Goal: Information Seeking & Learning: Learn about a topic

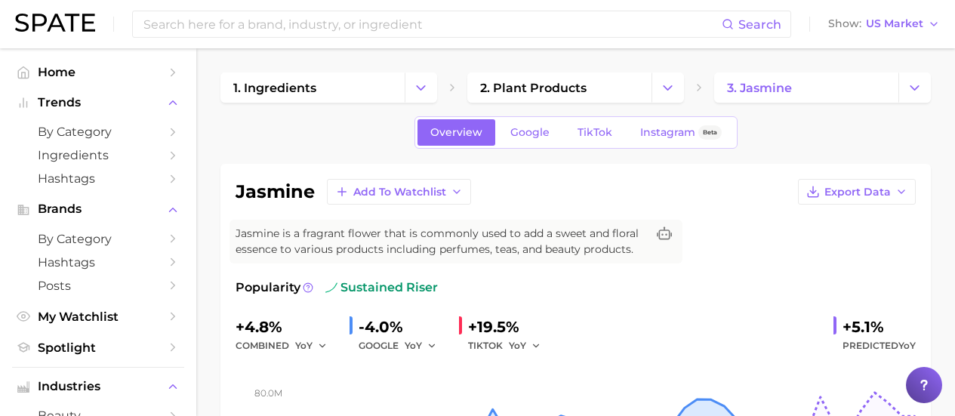
scroll to position [377, 0]
click at [589, 132] on span "TikTok" at bounding box center [594, 132] width 35 height 13
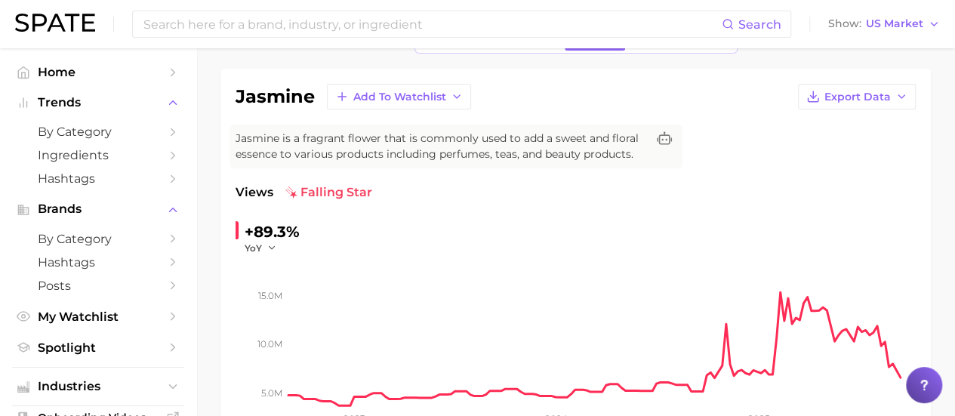
scroll to position [75, 0]
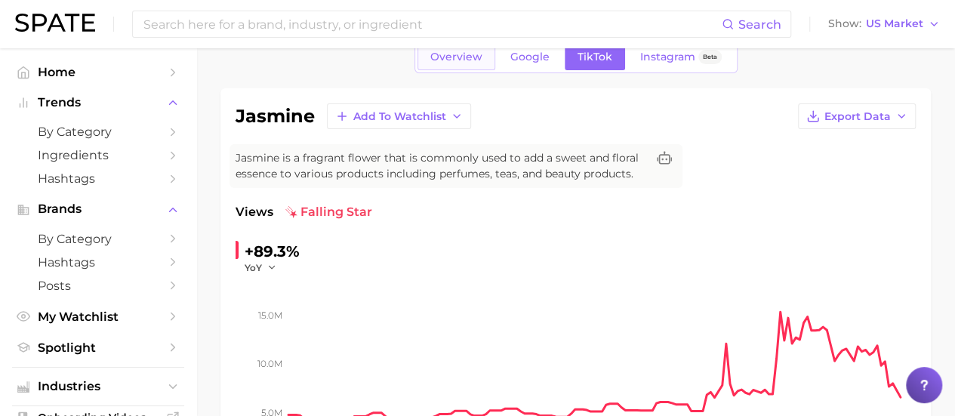
click at [447, 62] on span "Overview" at bounding box center [456, 57] width 52 height 13
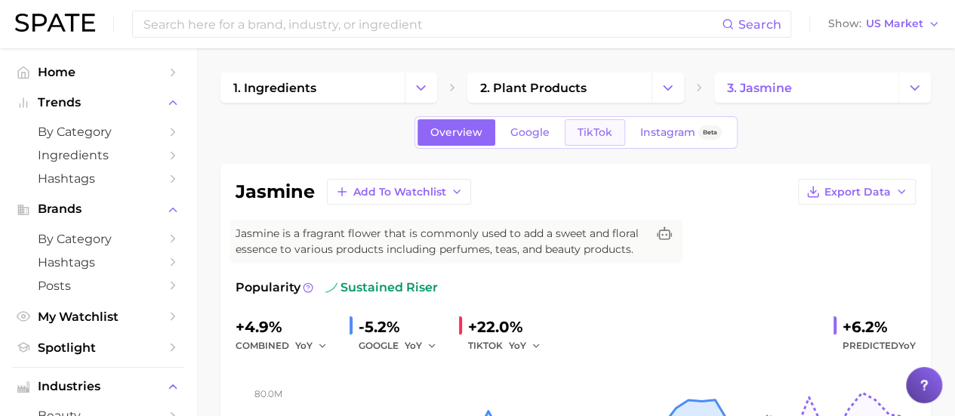
click at [583, 132] on span "TikTok" at bounding box center [594, 132] width 35 height 13
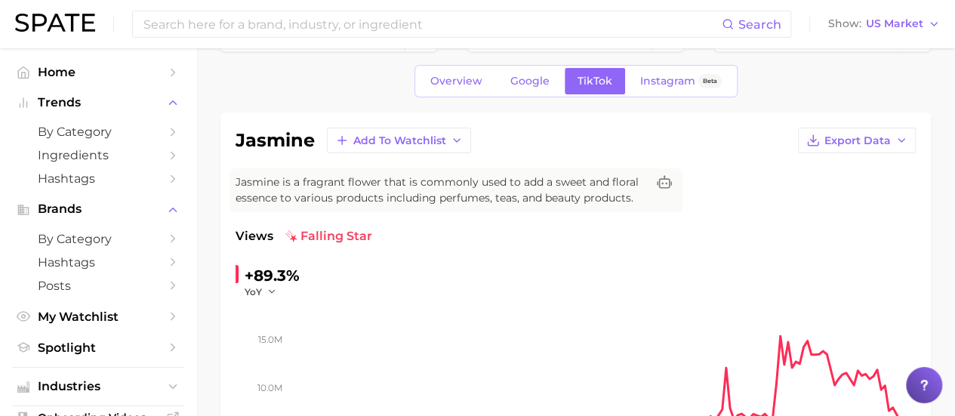
scroll to position [75, 0]
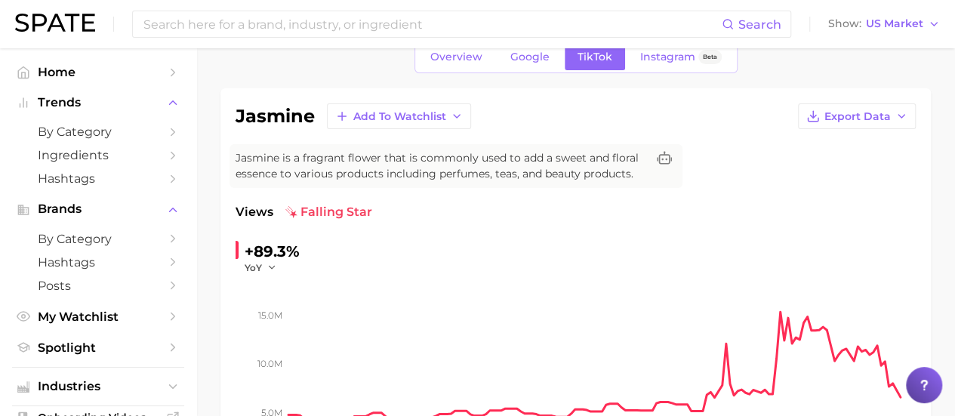
click at [321, 209] on span "falling star" at bounding box center [328, 212] width 87 height 18
click at [403, 214] on div "Views falling star" at bounding box center [575, 212] width 680 height 18
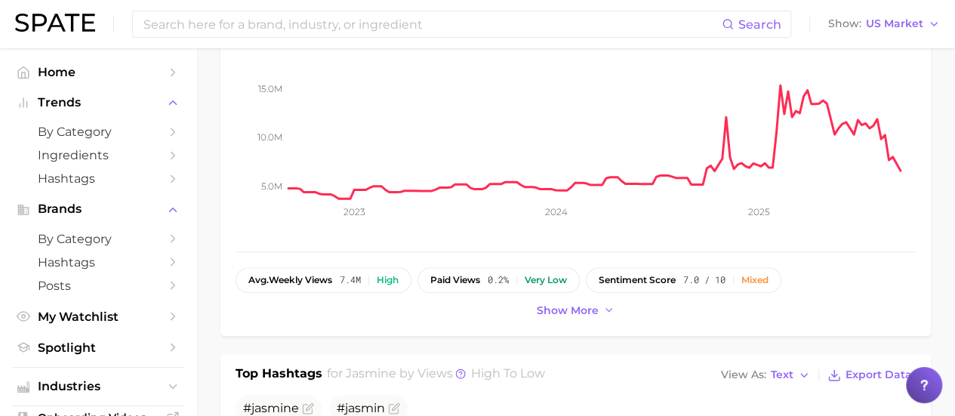
scroll to position [377, 0]
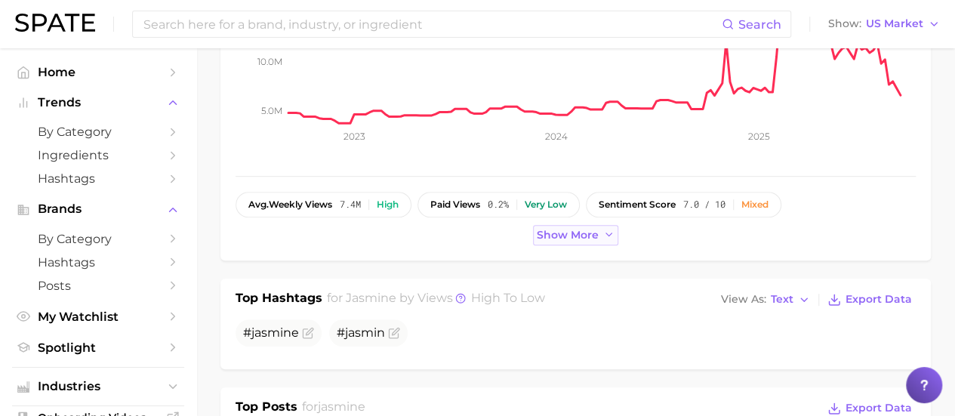
click at [544, 229] on span "Show more" at bounding box center [568, 235] width 62 height 13
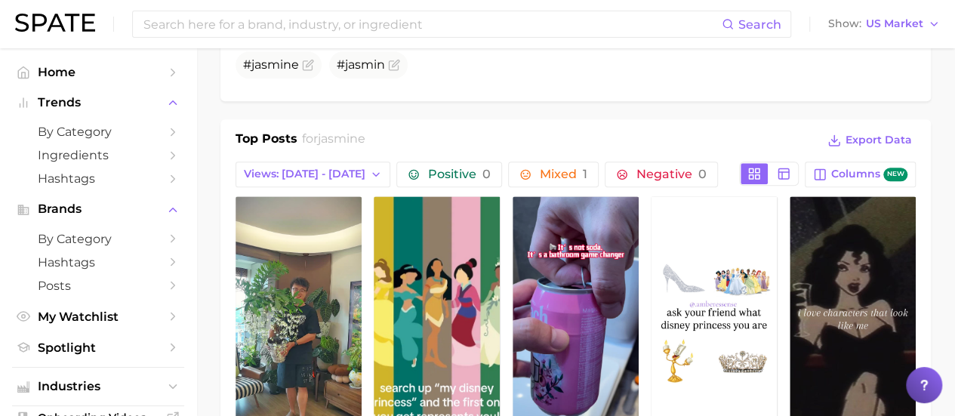
scroll to position [755, 0]
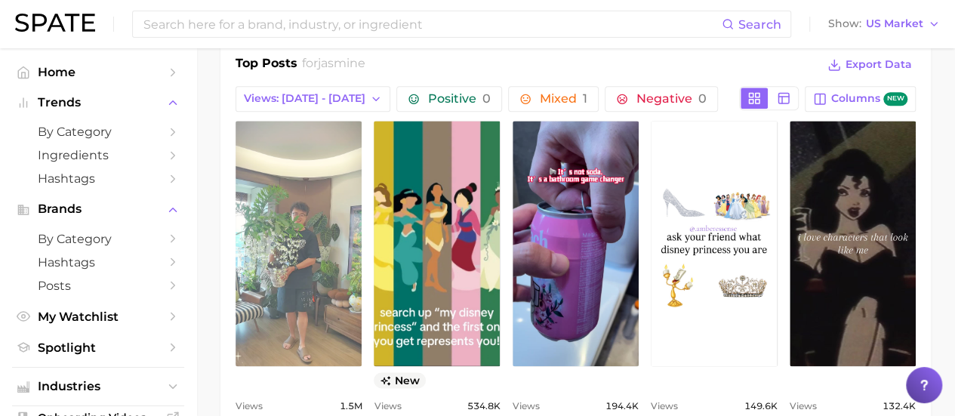
click at [331, 260] on link "view post on TikTok" at bounding box center [298, 243] width 126 height 245
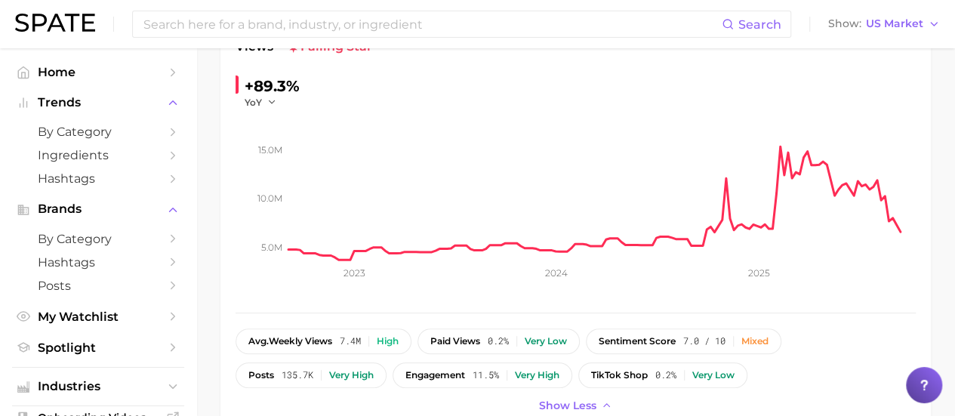
scroll to position [151, 0]
